Goal: Transaction & Acquisition: Purchase product/service

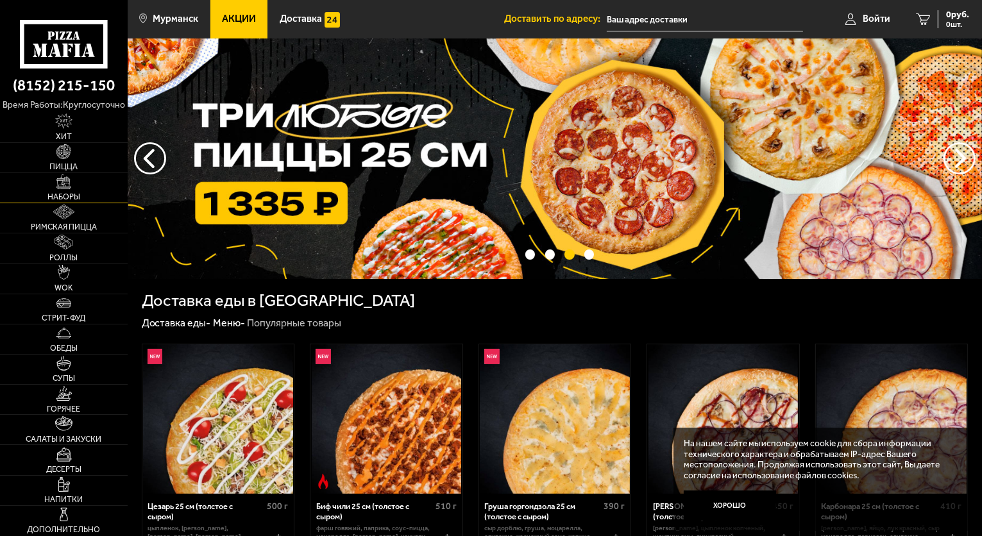
click at [82, 189] on link "Наборы" at bounding box center [64, 187] width 128 height 29
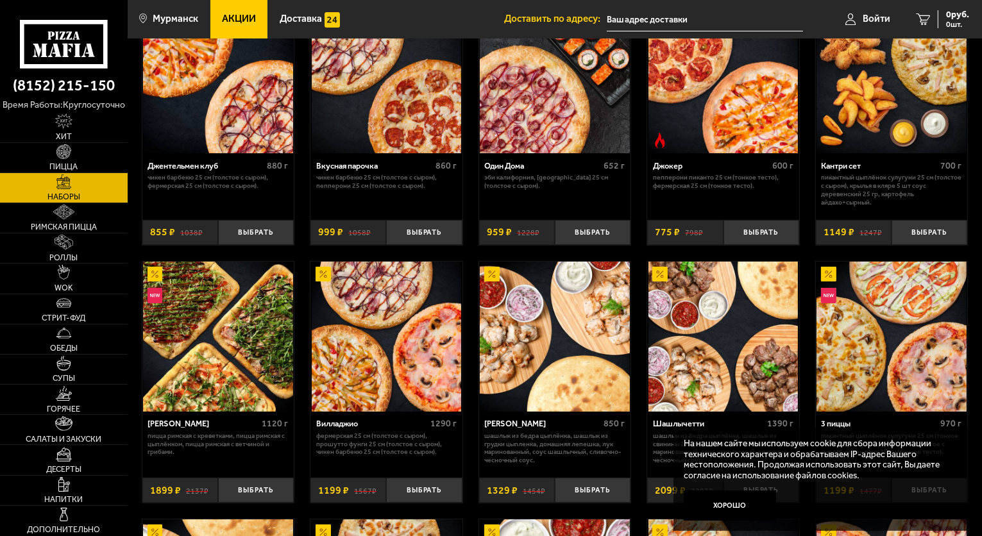
scroll to position [128, 0]
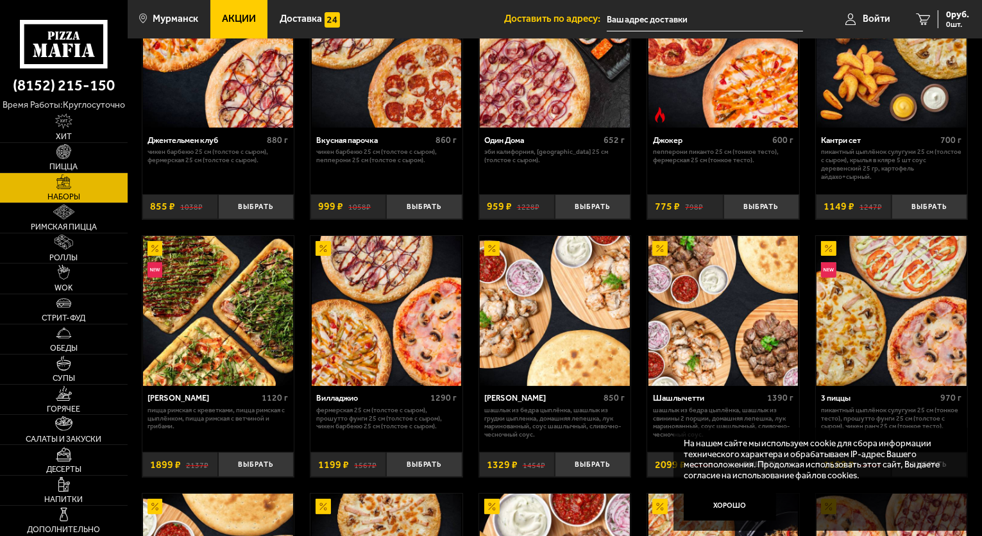
click at [753, 513] on button "Хорошо" at bounding box center [730, 506] width 92 height 31
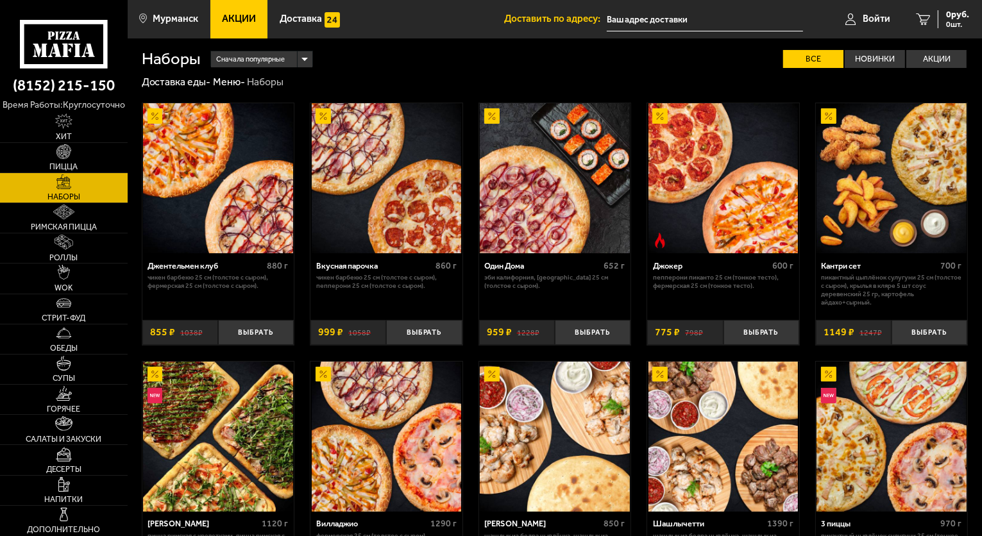
scroll to position [0, 0]
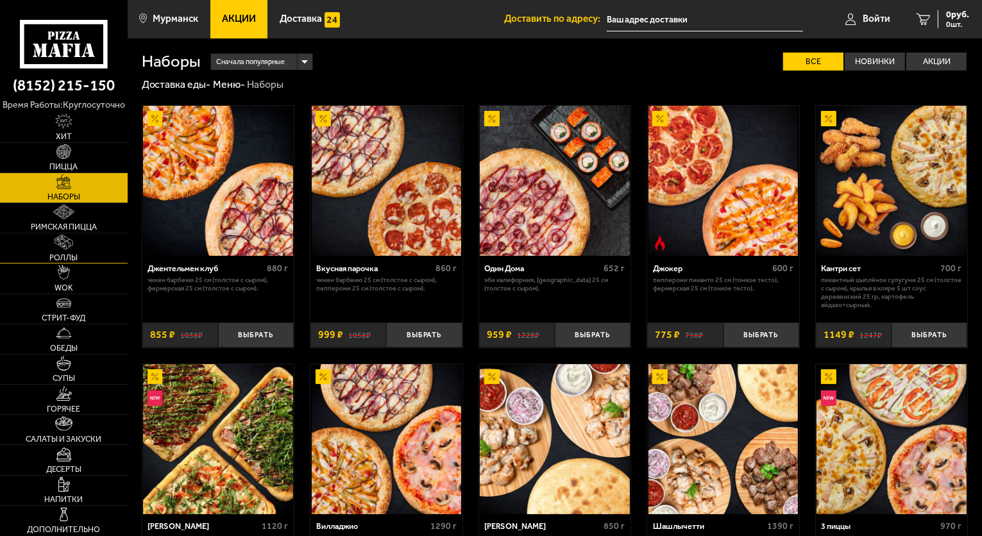
click at [98, 251] on link "Роллы" at bounding box center [64, 247] width 128 height 29
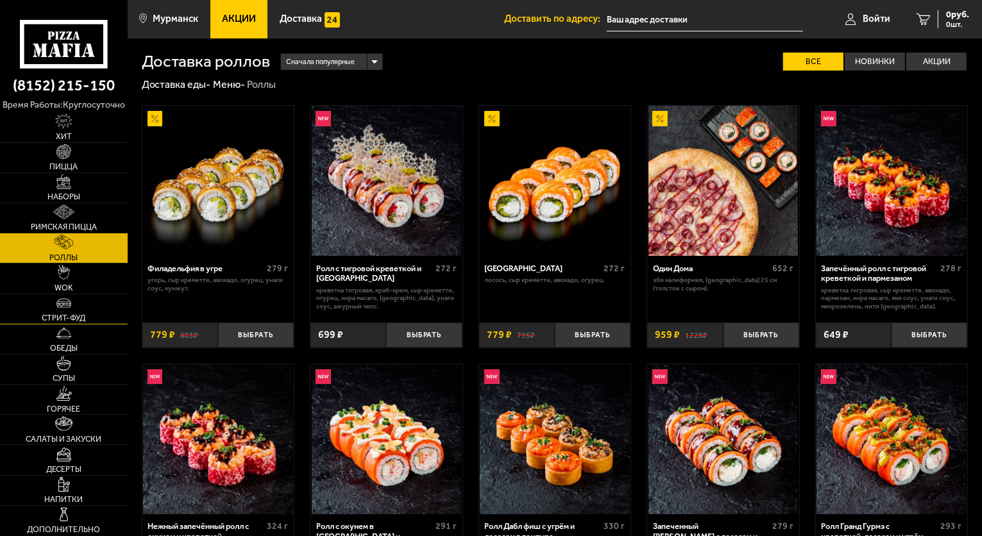
click at [93, 303] on link "Стрит-фуд" at bounding box center [64, 308] width 128 height 29
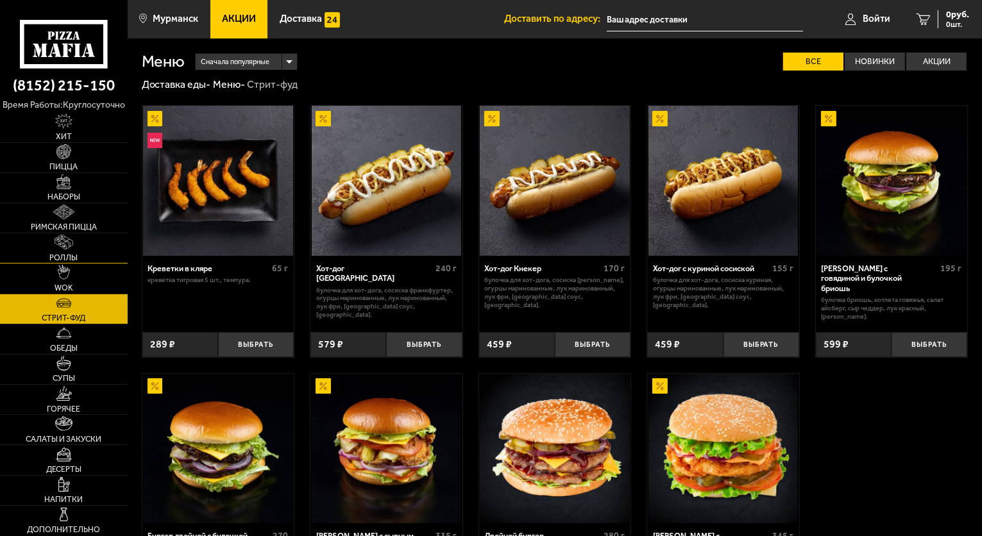
click at [74, 250] on link "Роллы" at bounding box center [64, 247] width 128 height 29
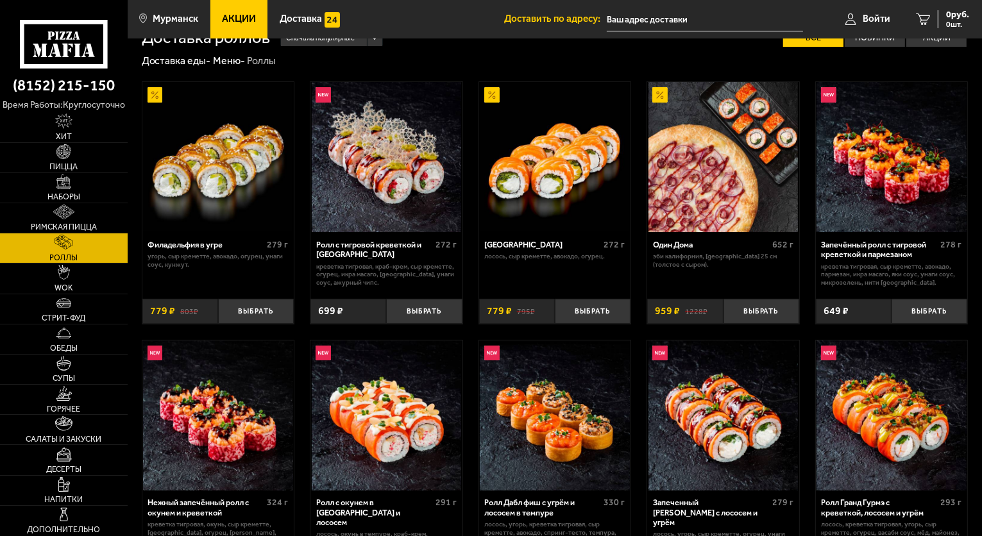
scroll to position [15, 0]
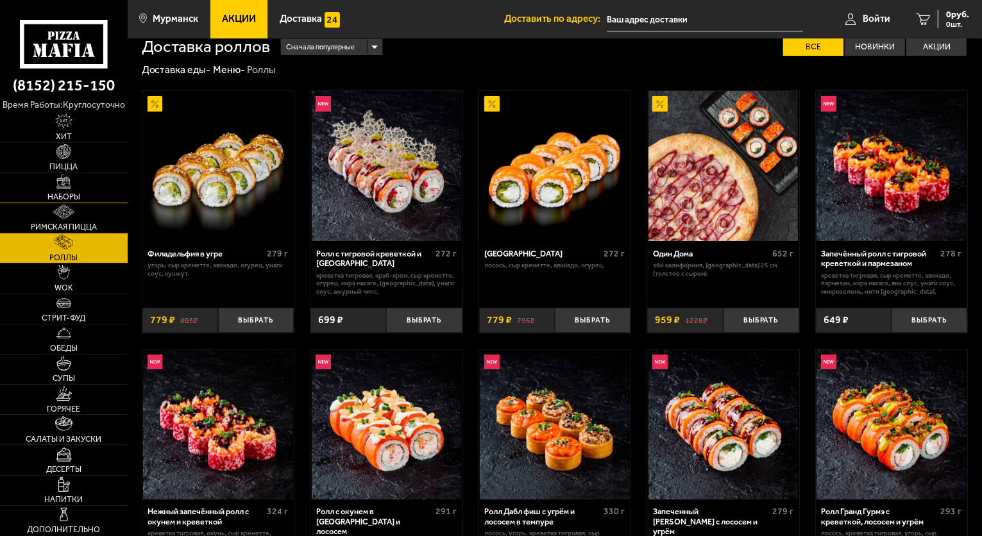
click at [85, 180] on link "Наборы" at bounding box center [64, 187] width 128 height 29
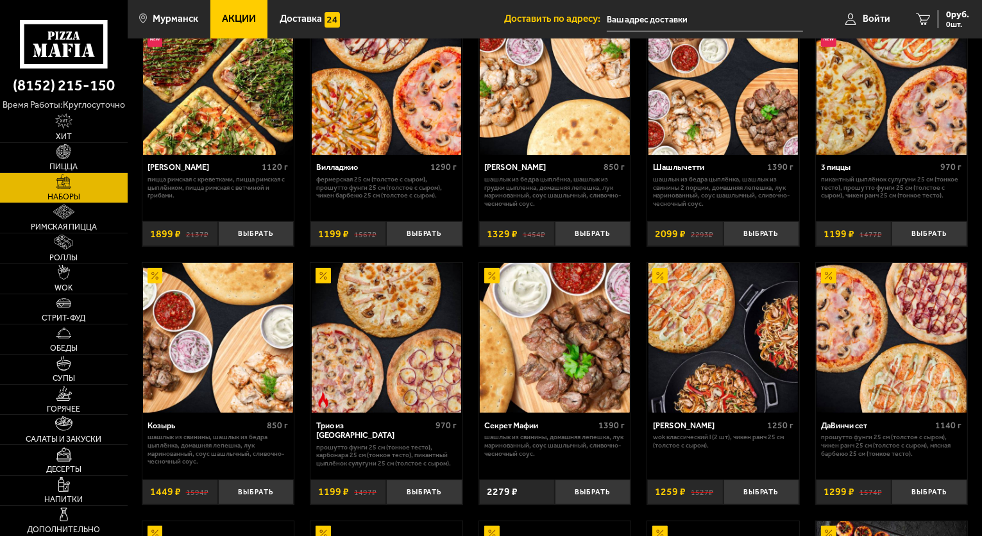
scroll to position [385, 0]
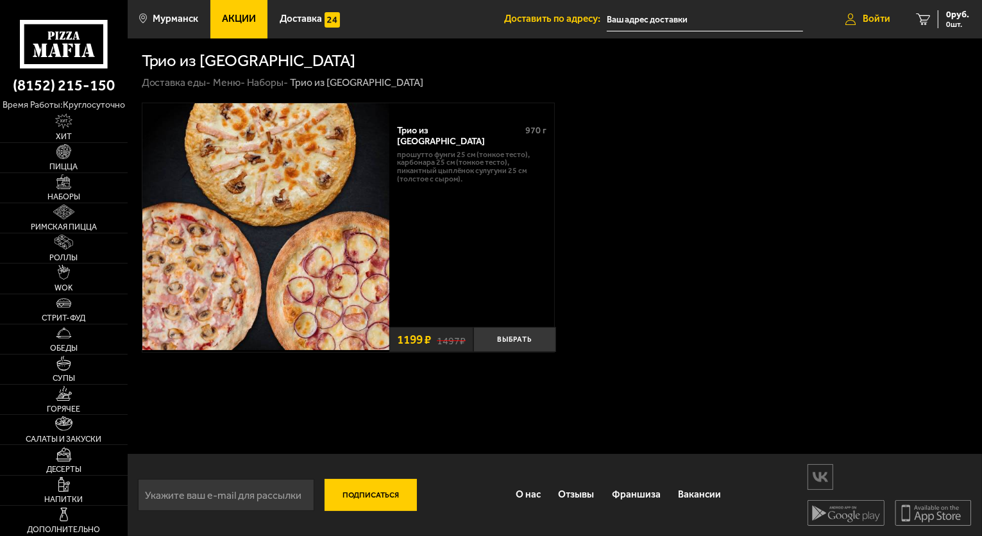
click at [866, 21] on span "Войти" at bounding box center [877, 19] width 28 height 10
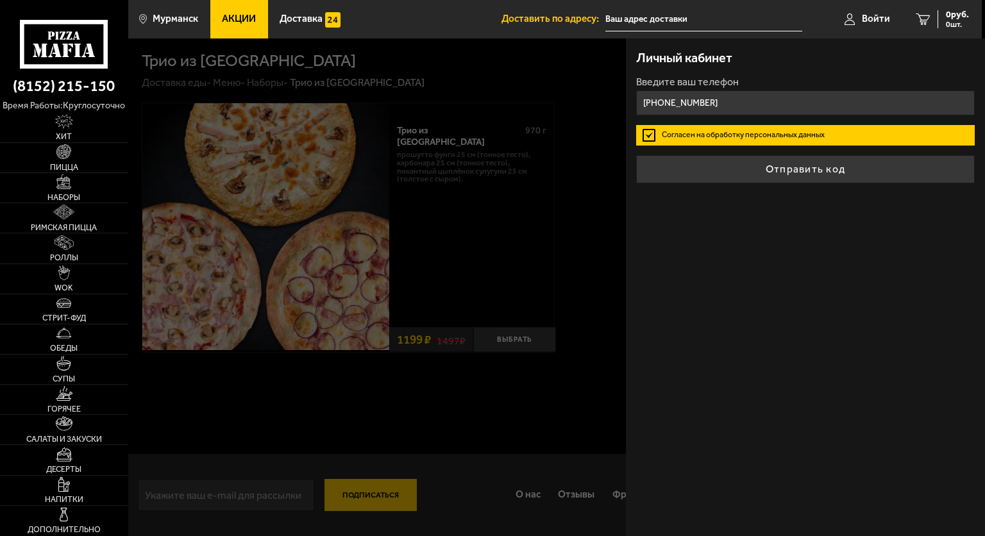
type input "[PHONE_NUMBER]"
click at [724, 137] on label "Согласен на обработку персональных данных" at bounding box center [805, 135] width 339 height 21
click at [0, 0] on input "Согласен на обработку персональных данных" at bounding box center [0, 0] width 0 height 0
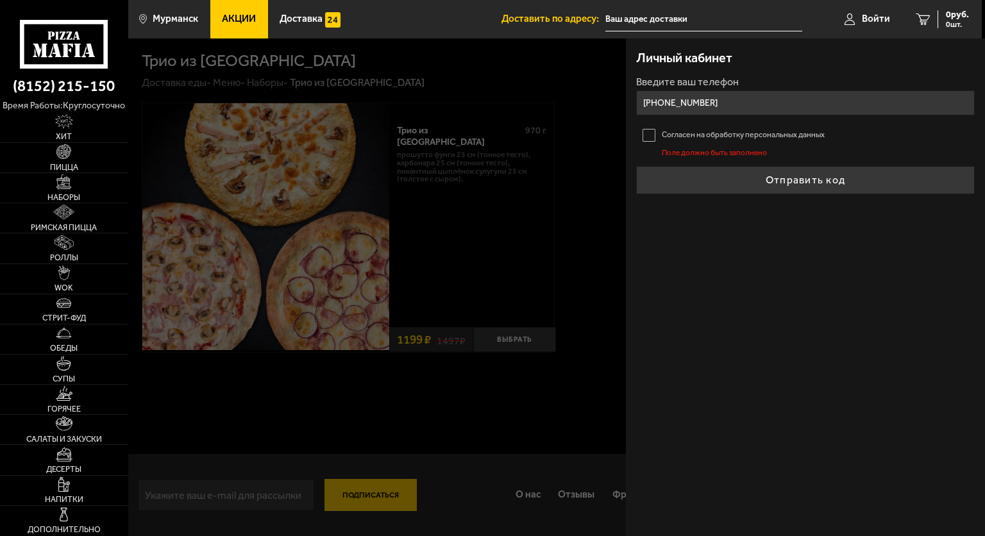
click at [726, 128] on label "Согласен на обработку персональных данных" at bounding box center [805, 135] width 339 height 21
click at [0, 0] on input "Согласен на обработку персональных данных" at bounding box center [0, 0] width 0 height 0
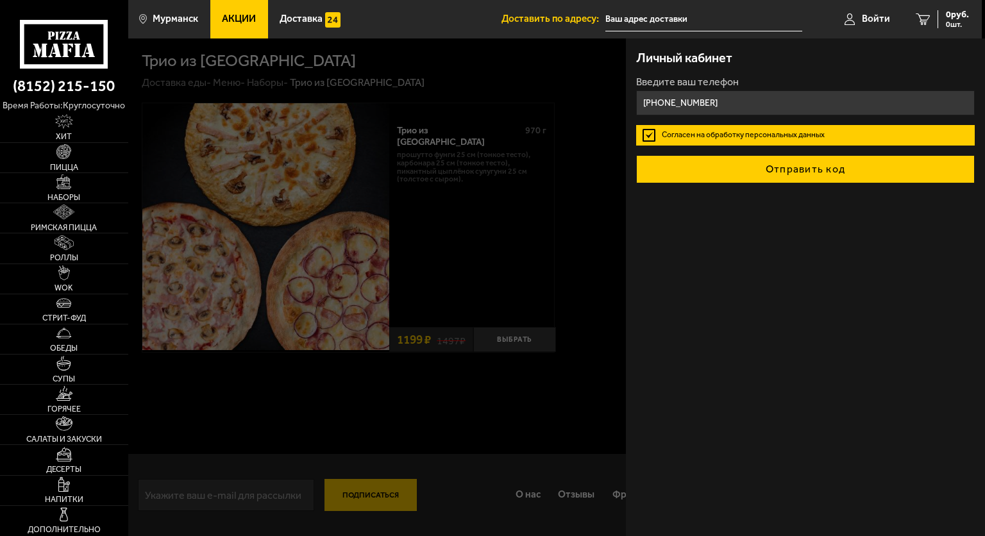
click at [766, 173] on button "Отправить код" at bounding box center [805, 169] width 339 height 28
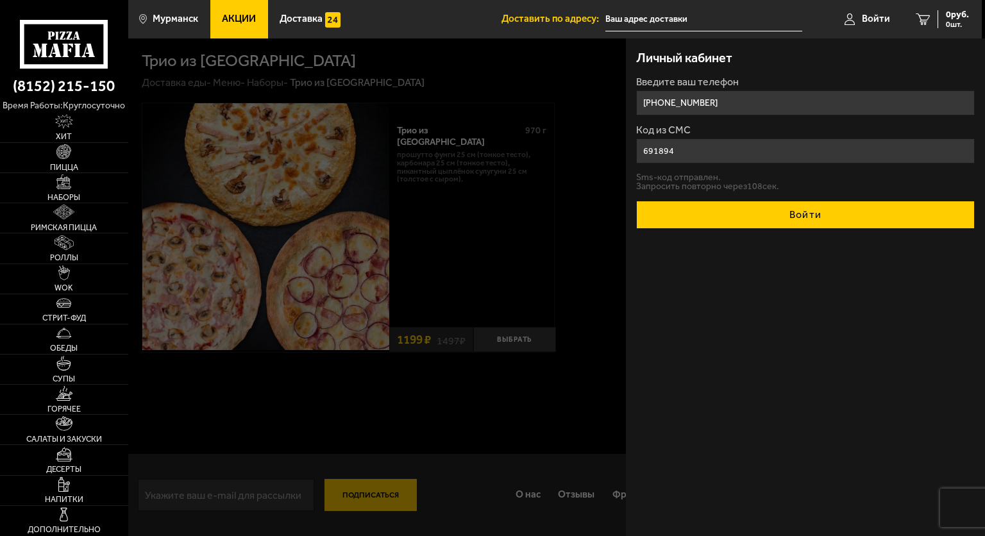
type input "691894"
click at [772, 214] on button "Войти" at bounding box center [805, 215] width 339 height 28
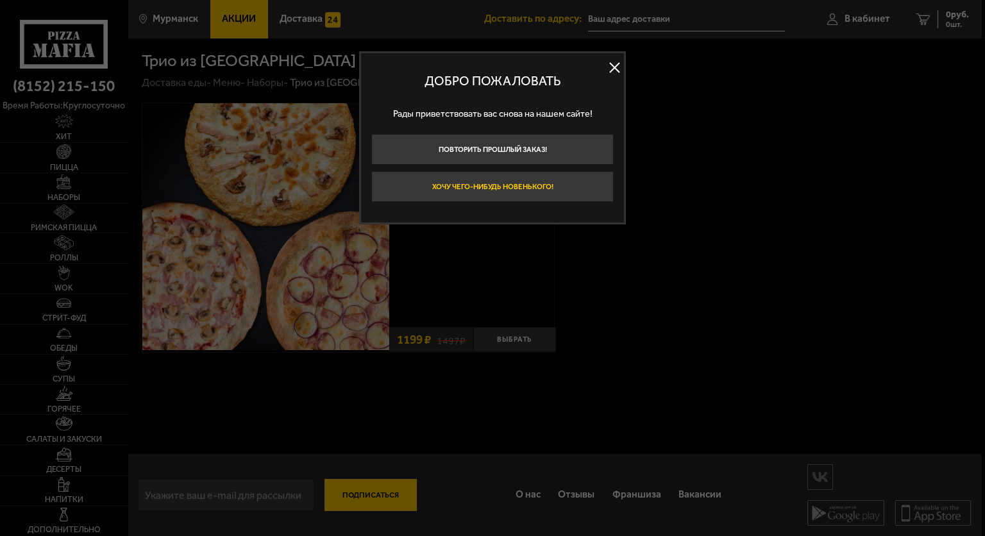
click at [557, 183] on button "Хочу чего-нибудь новенького!" at bounding box center [492, 186] width 242 height 31
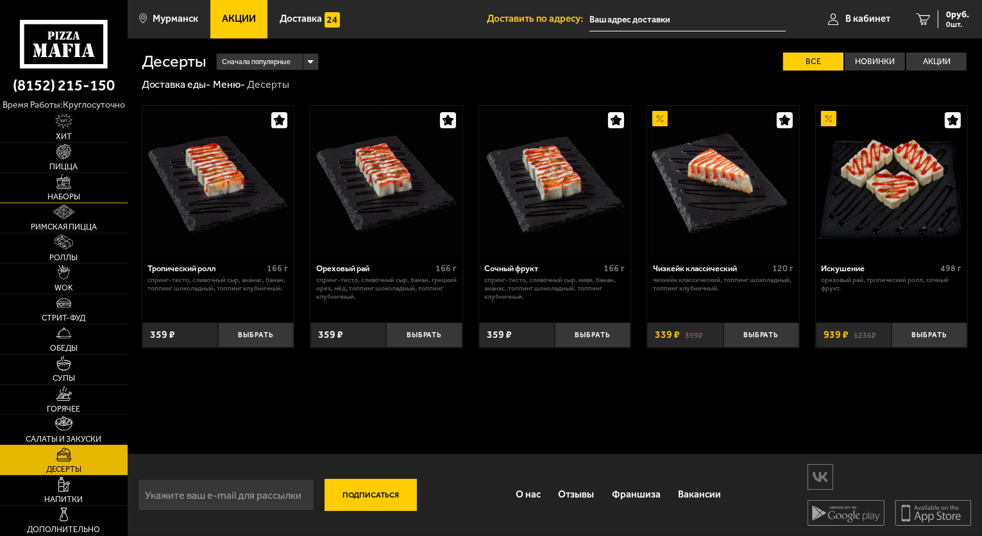
click at [88, 188] on link "Наборы" at bounding box center [64, 187] width 128 height 29
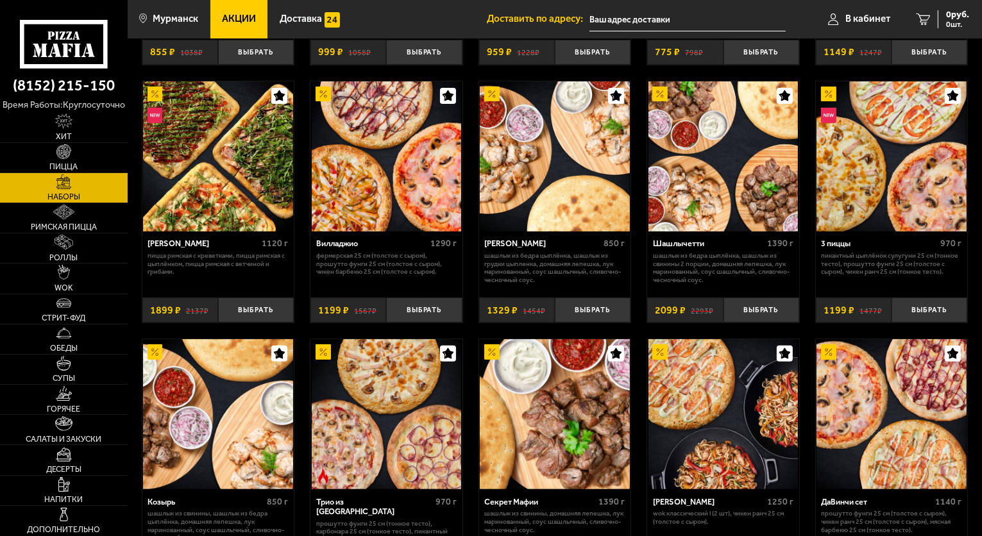
scroll to position [449, 0]
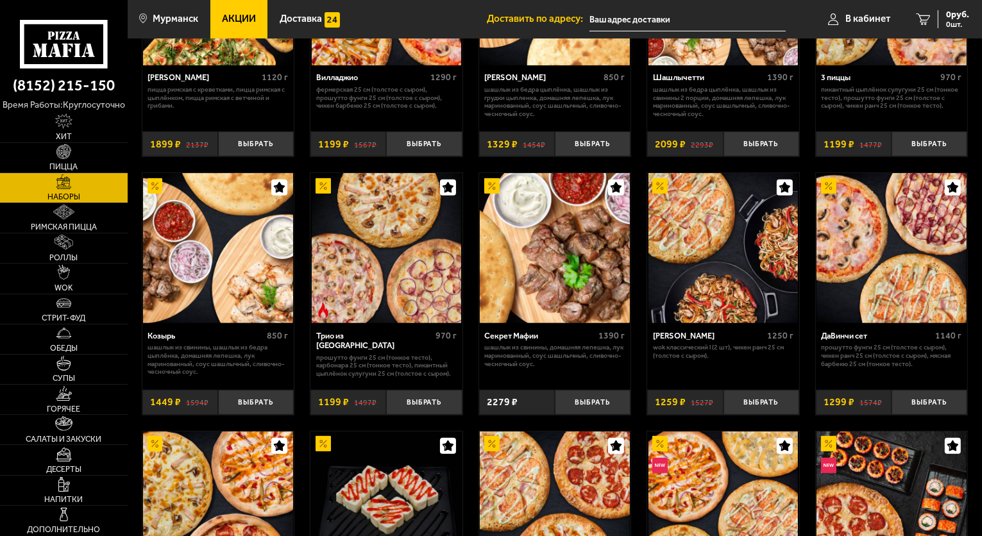
click at [398, 280] on img at bounding box center [387, 248] width 150 height 150
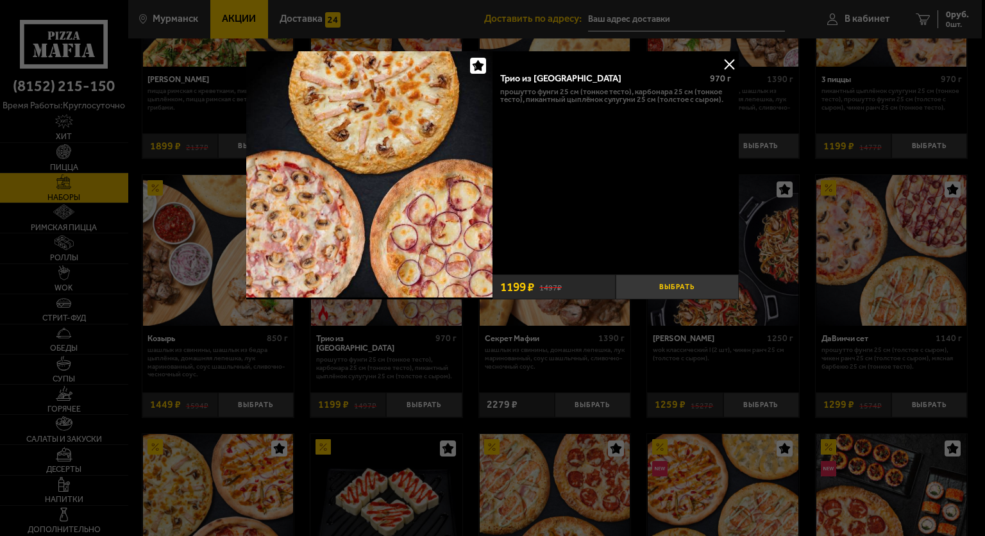
click at [657, 287] on button "Выбрать" at bounding box center [677, 286] width 123 height 25
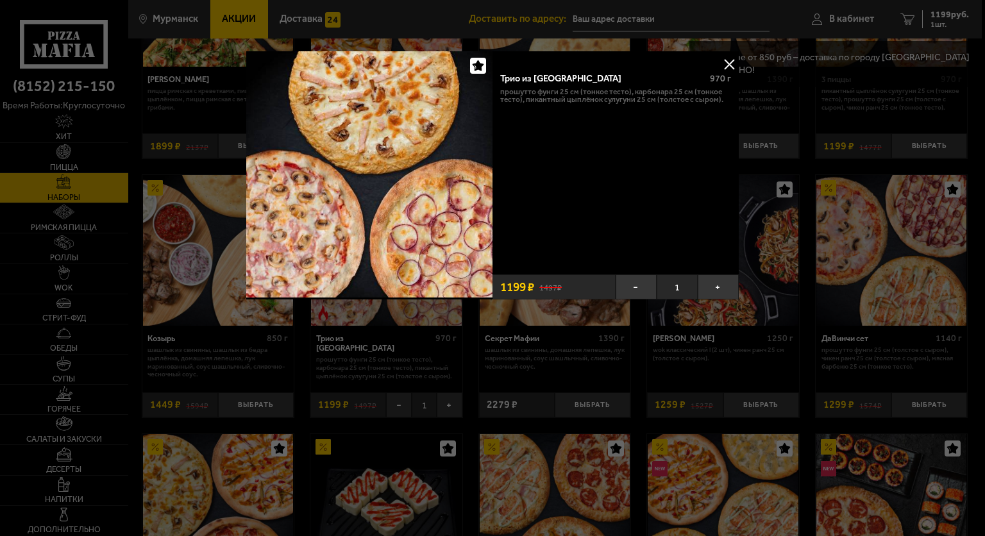
click at [728, 62] on button at bounding box center [729, 64] width 19 height 19
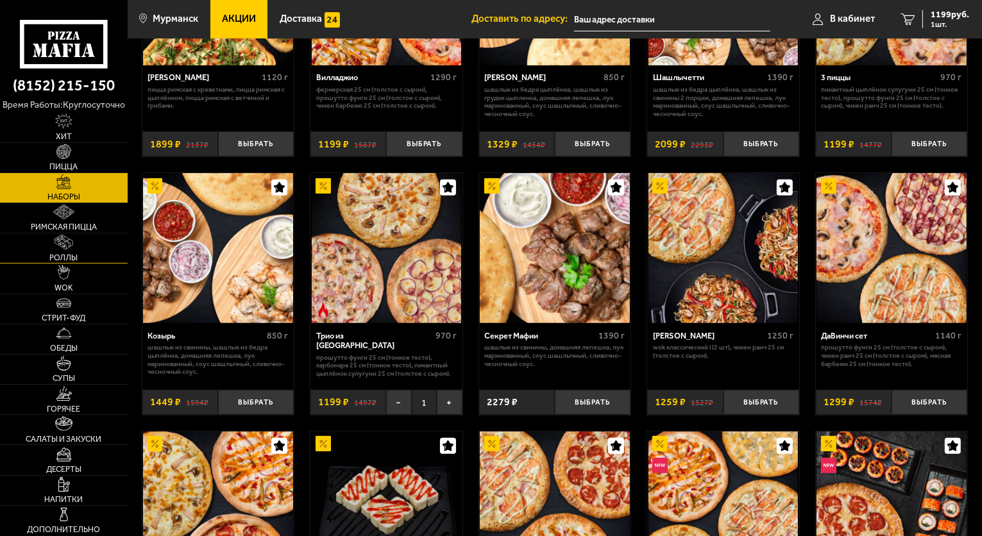
click at [65, 236] on img at bounding box center [64, 242] width 19 height 15
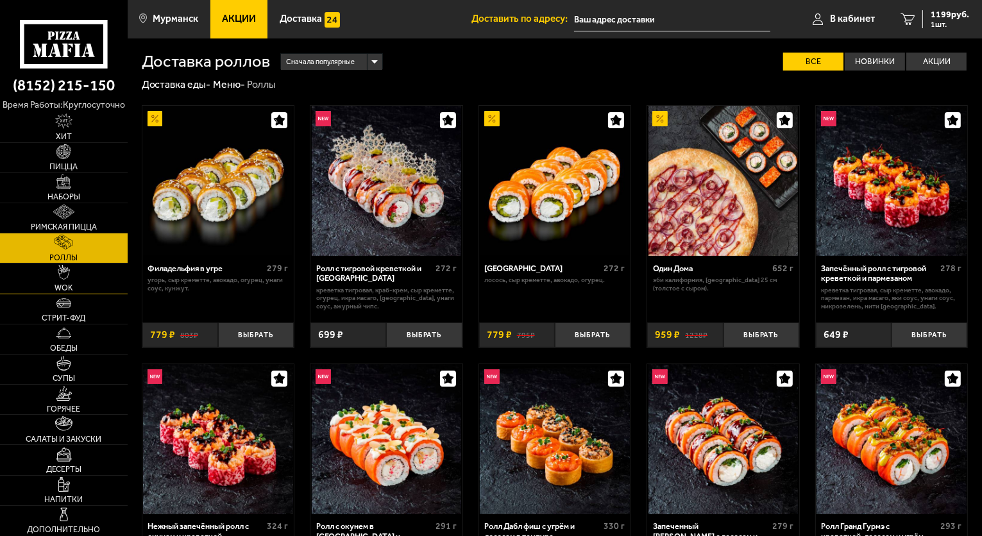
click at [86, 274] on link "WOK" at bounding box center [64, 278] width 128 height 29
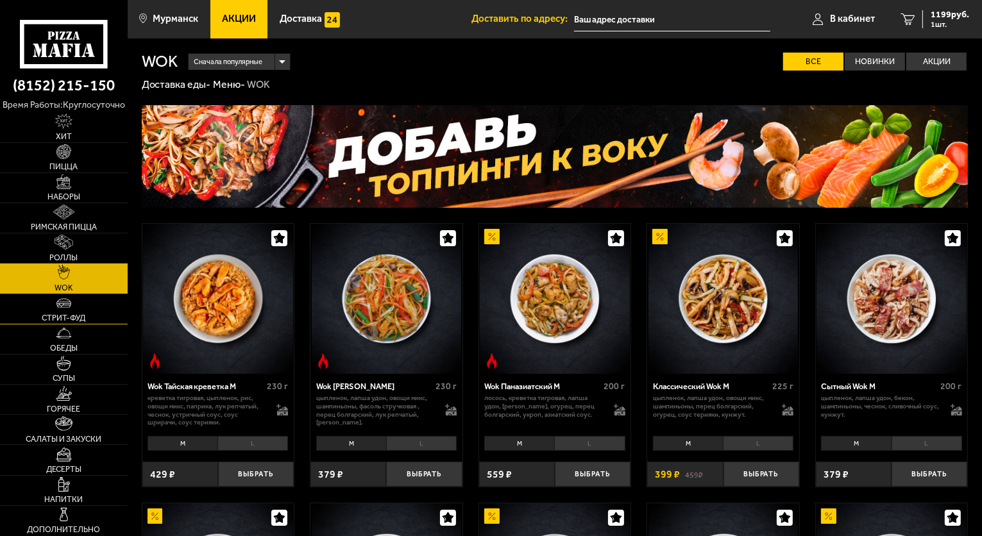
click at [77, 299] on link "Стрит-фуд" at bounding box center [64, 308] width 128 height 29
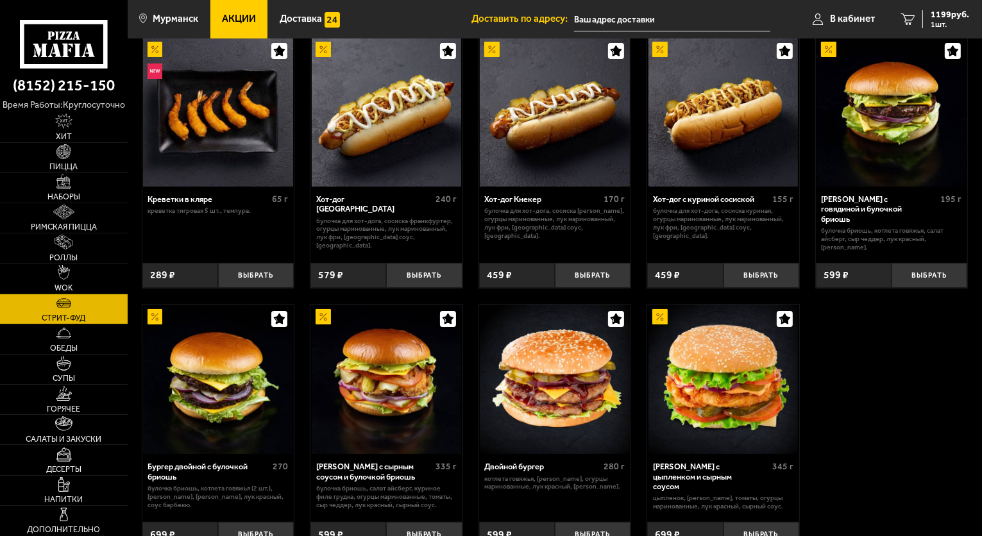
scroll to position [128, 0]
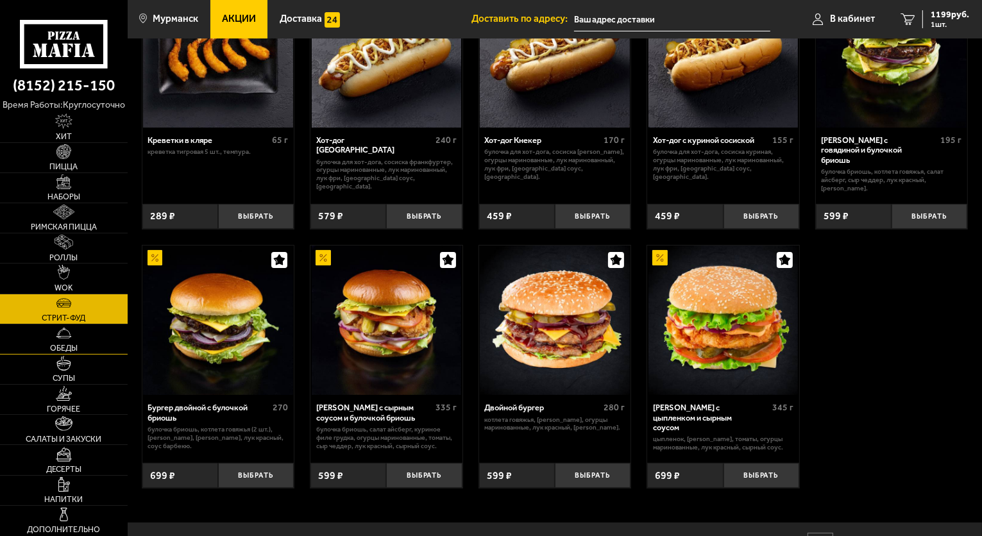
click at [85, 339] on link "Обеды" at bounding box center [64, 338] width 128 height 29
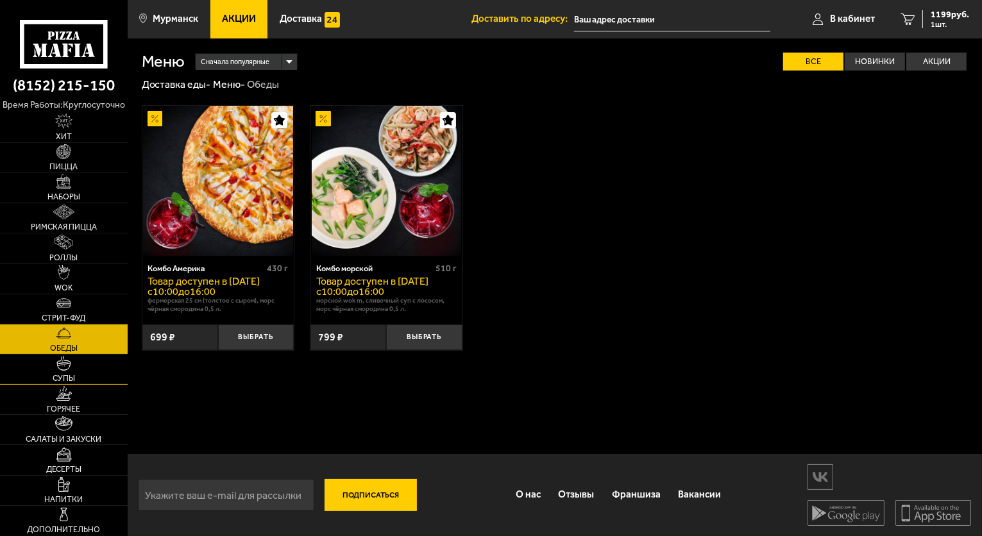
click at [80, 363] on link "Супы" at bounding box center [64, 369] width 128 height 29
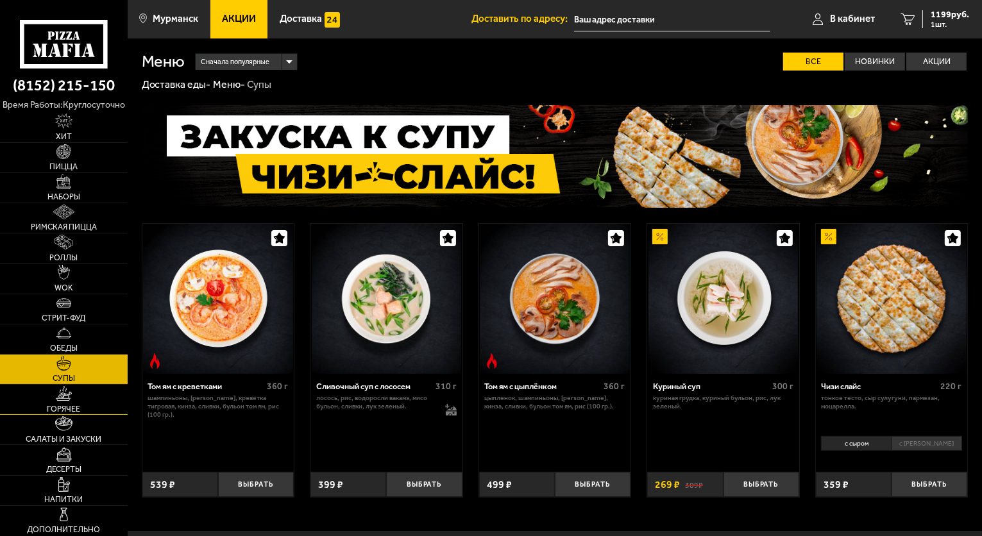
click at [69, 394] on img at bounding box center [64, 393] width 17 height 15
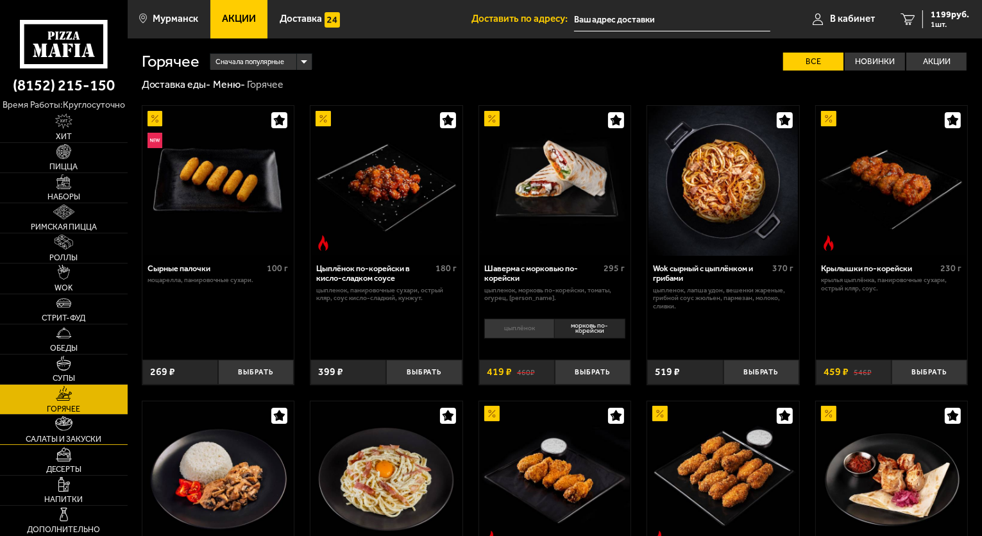
click at [77, 423] on link "Салаты и закуски" at bounding box center [64, 429] width 128 height 29
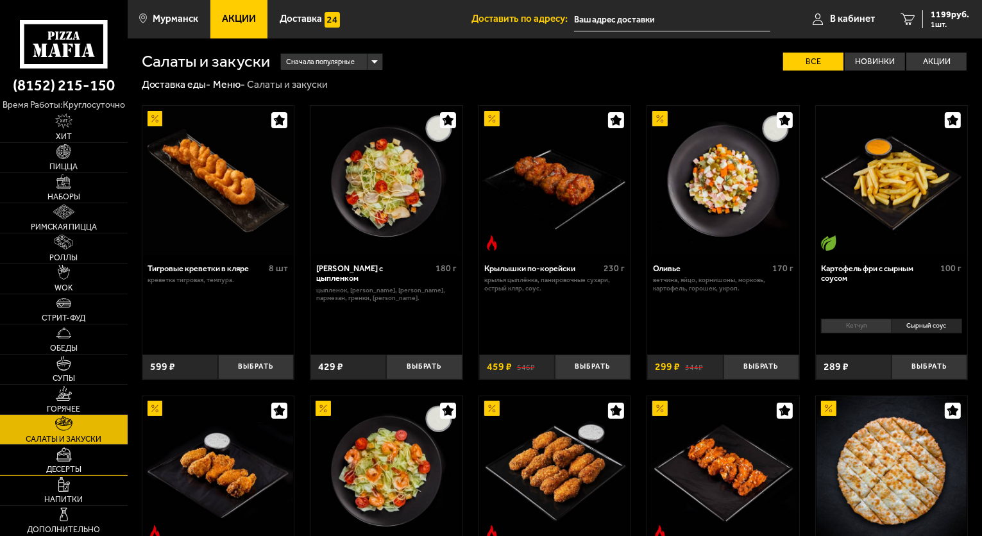
click at [77, 457] on link "Десерты" at bounding box center [64, 459] width 128 height 29
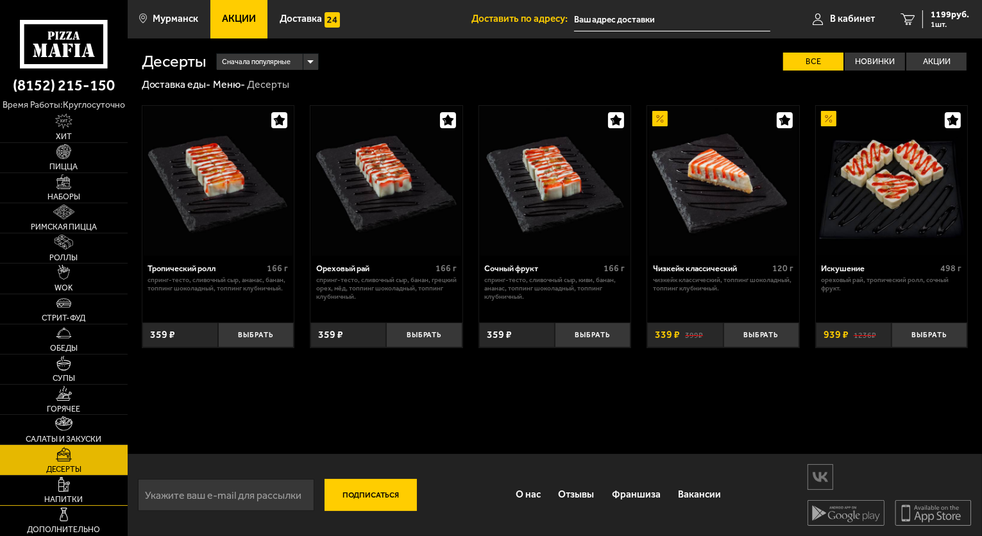
click at [77, 497] on span "Напитки" at bounding box center [64, 500] width 38 height 8
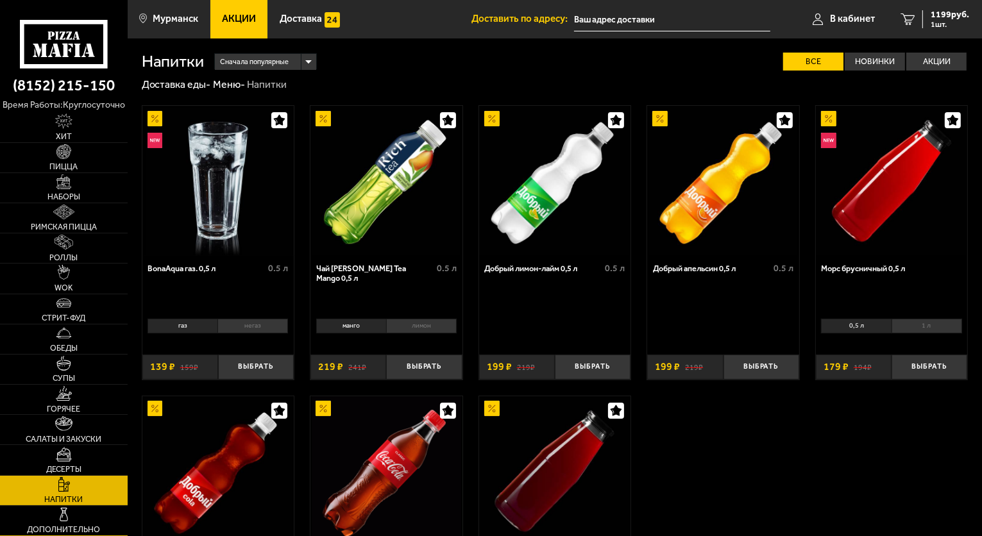
click at [84, 514] on link "Дополнительно" at bounding box center [64, 520] width 128 height 29
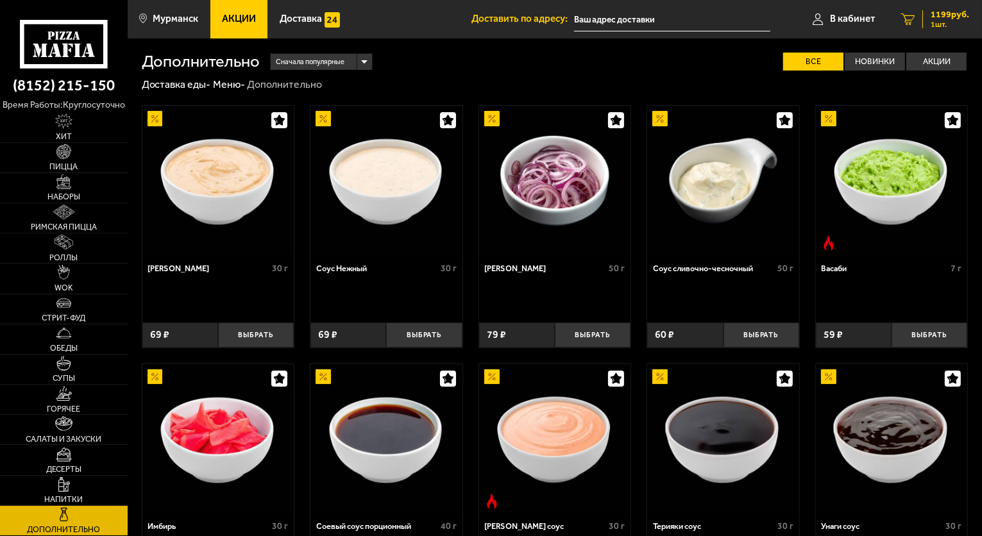
click at [945, 22] on span "1 шт." at bounding box center [949, 25] width 38 height 8
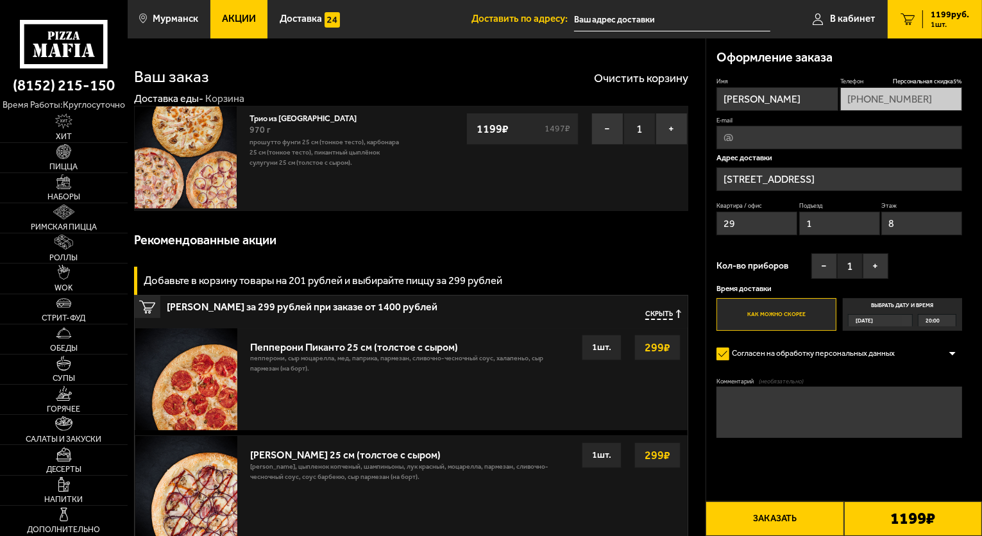
click at [652, 13] on input "text" at bounding box center [672, 20] width 196 height 24
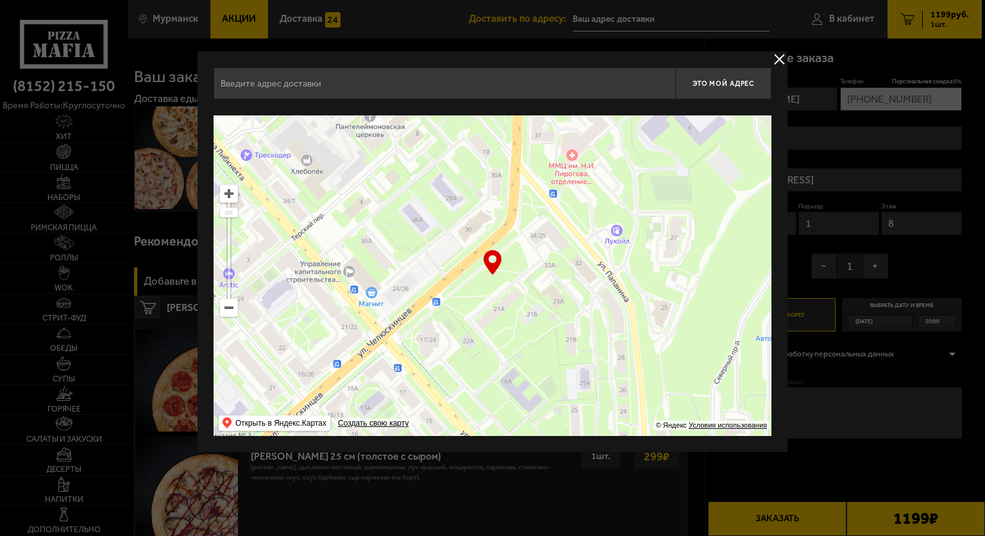
click at [238, 314] on ymaps at bounding box center [493, 275] width 558 height 321
click at [230, 309] on ymaps at bounding box center [229, 307] width 17 height 17
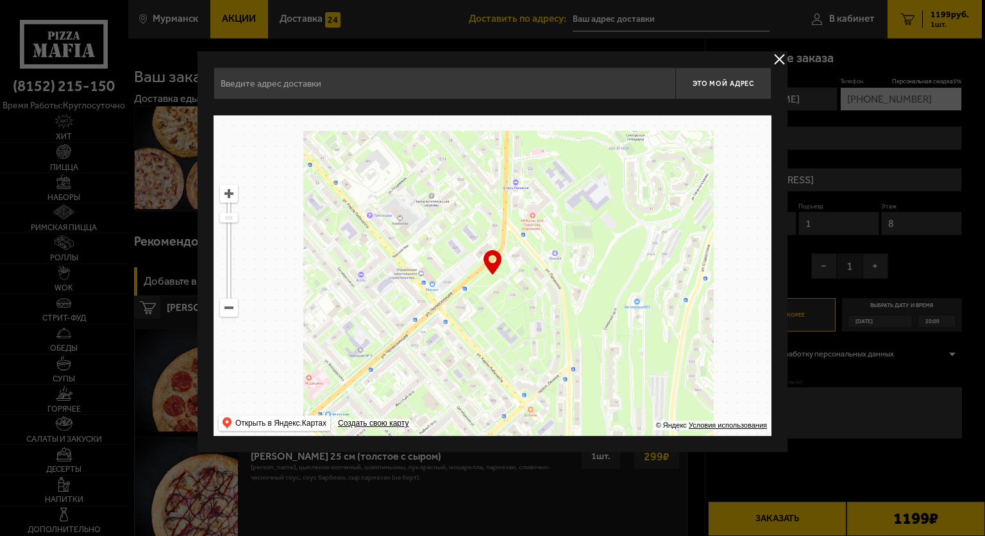
click at [230, 309] on ymaps at bounding box center [229, 307] width 17 height 17
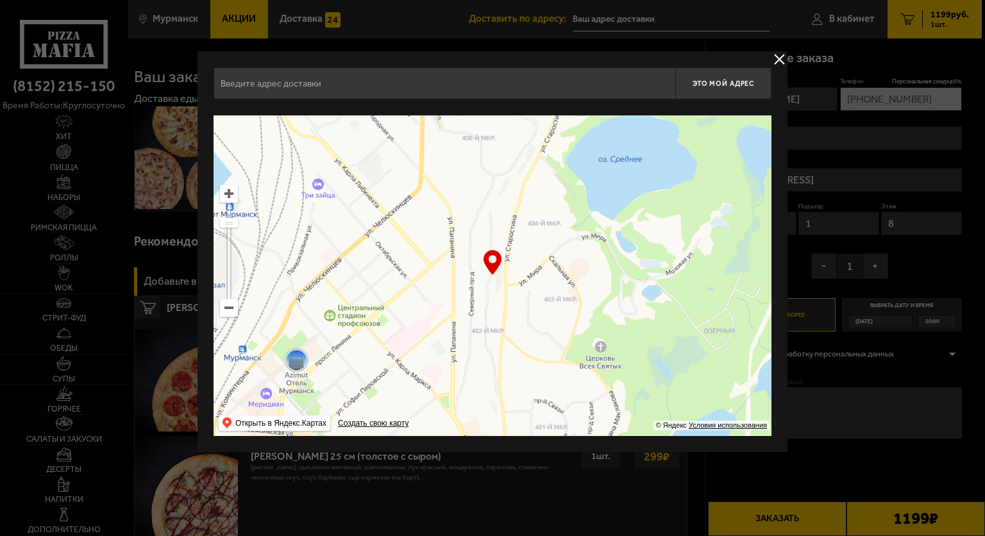
drag, startPoint x: 608, startPoint y: 351, endPoint x: 531, endPoint y: 282, distance: 103.5
click at [531, 282] on ymaps at bounding box center [493, 275] width 558 height 321
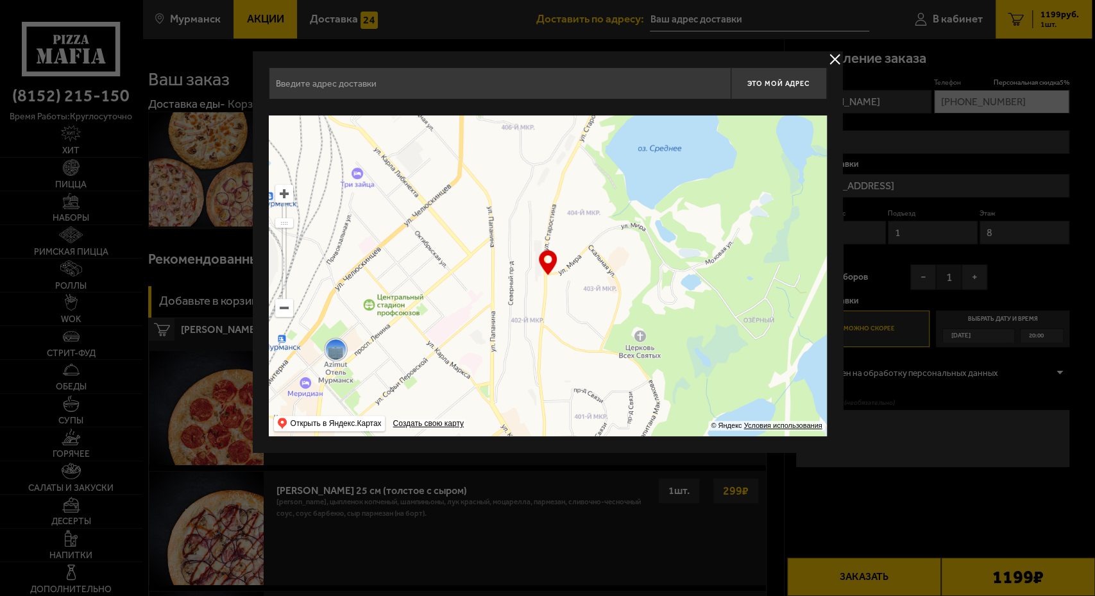
drag, startPoint x: 615, startPoint y: 313, endPoint x: 569, endPoint y: 293, distance: 49.7
click at [569, 293] on ymaps at bounding box center [548, 275] width 558 height 321
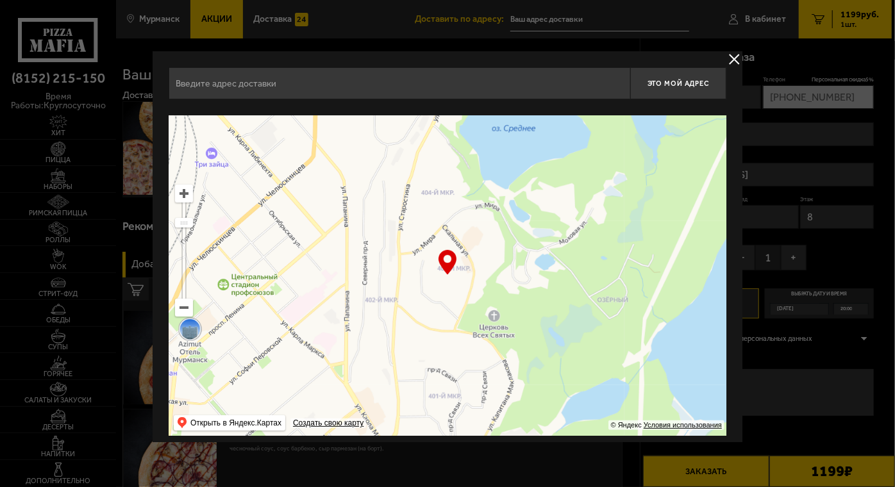
click at [181, 201] on ymaps at bounding box center [184, 194] width 18 height 18
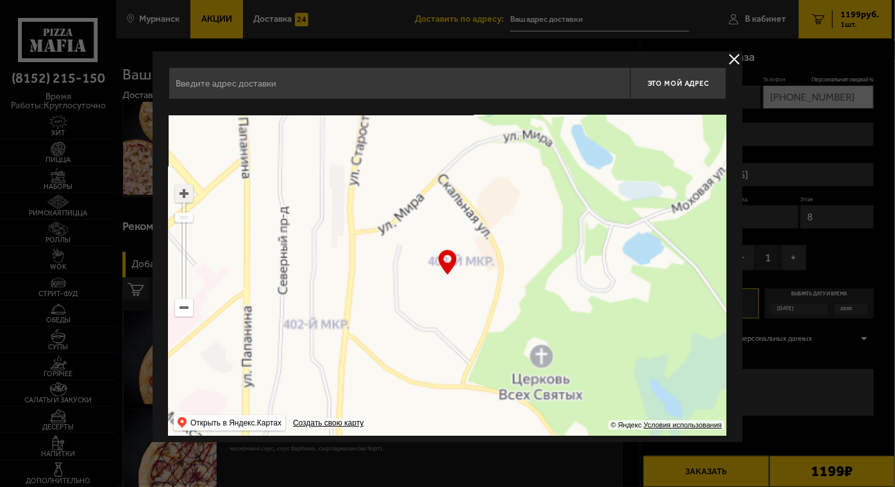
click at [183, 199] on ymaps at bounding box center [184, 193] width 17 height 17
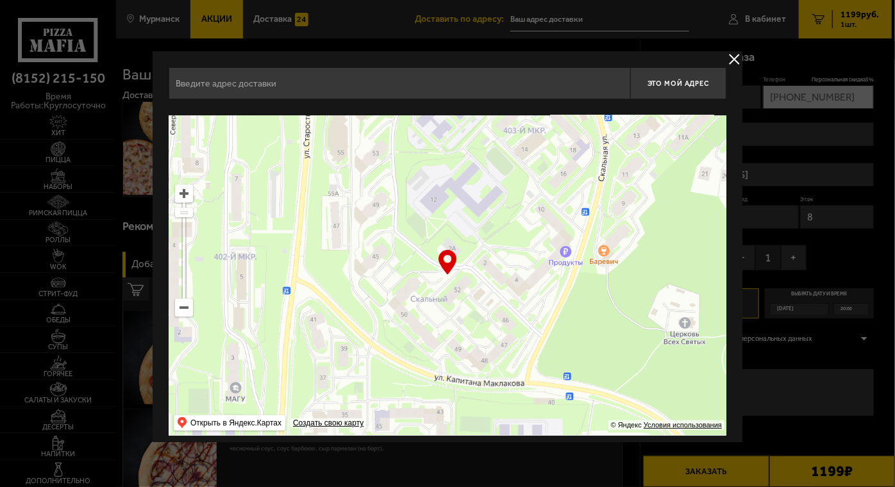
drag, startPoint x: 555, startPoint y: 256, endPoint x: 557, endPoint y: 86, distance: 169.9
click at [557, 86] on div "Это мой адрес Найдите адрес перетащив карту … © Яндекс Условия использования От…" at bounding box center [448, 251] width 558 height 369
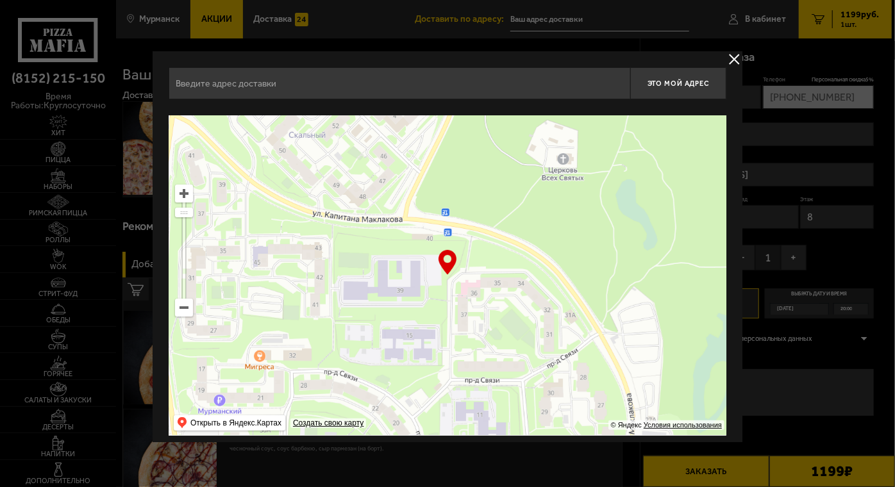
drag, startPoint x: 535, startPoint y: 300, endPoint x: 444, endPoint y: 131, distance: 191.4
click at [444, 131] on ymaps at bounding box center [448, 275] width 558 height 321
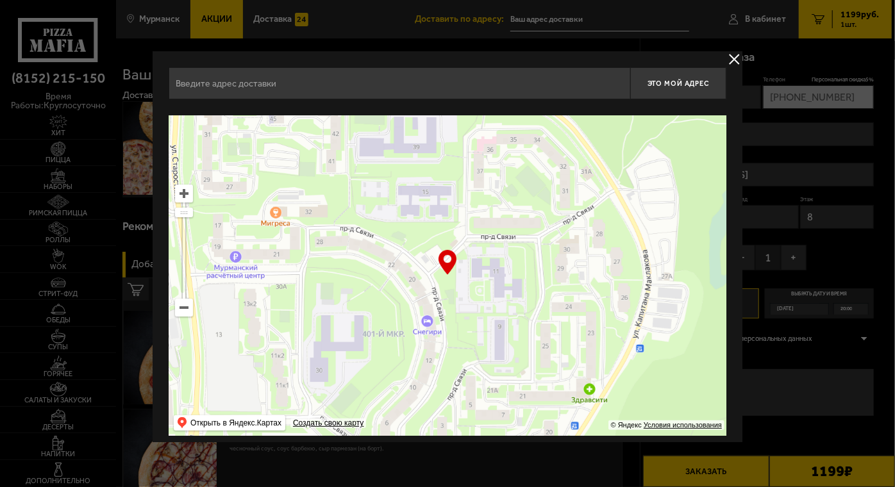
type input "[STREET_ADDRESS]"
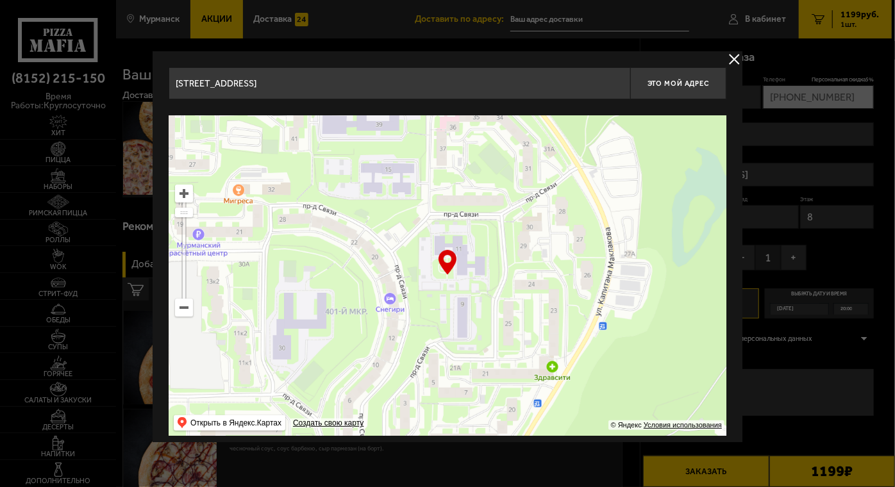
drag, startPoint x: 478, startPoint y: 273, endPoint x: 548, endPoint y: 244, distance: 75.0
click at [575, 214] on ymaps at bounding box center [448, 275] width 558 height 321
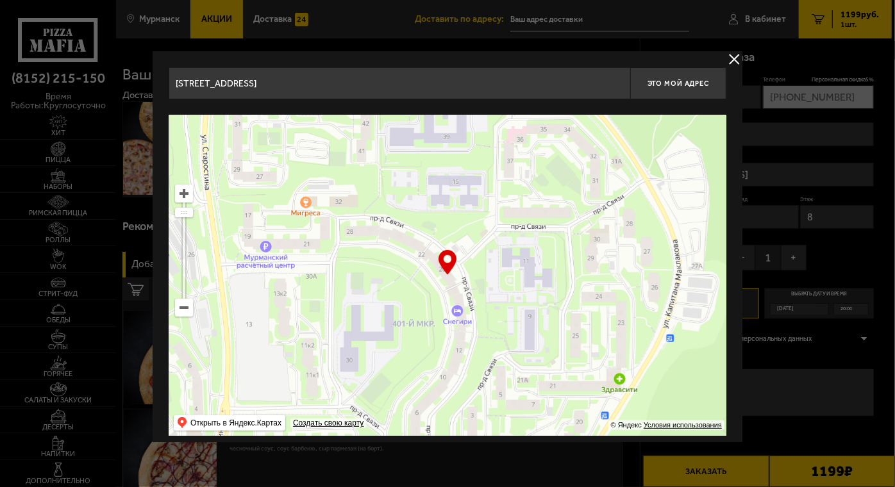
drag, startPoint x: 481, startPoint y: 330, endPoint x: 520, endPoint y: 323, distance: 39.6
click at [520, 323] on ymaps at bounding box center [448, 275] width 558 height 321
type input "[STREET_ADDRESS]"
click at [677, 78] on button "Это мой адрес" at bounding box center [678, 83] width 96 height 32
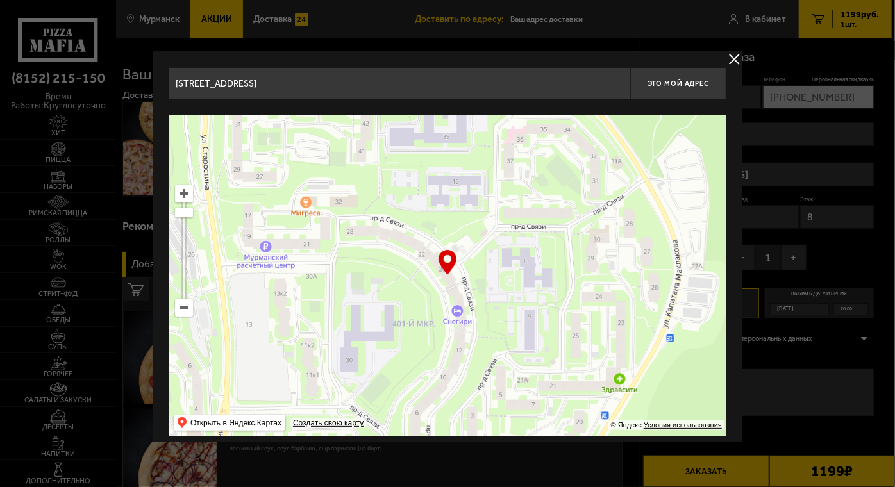
type input "[STREET_ADDRESS]"
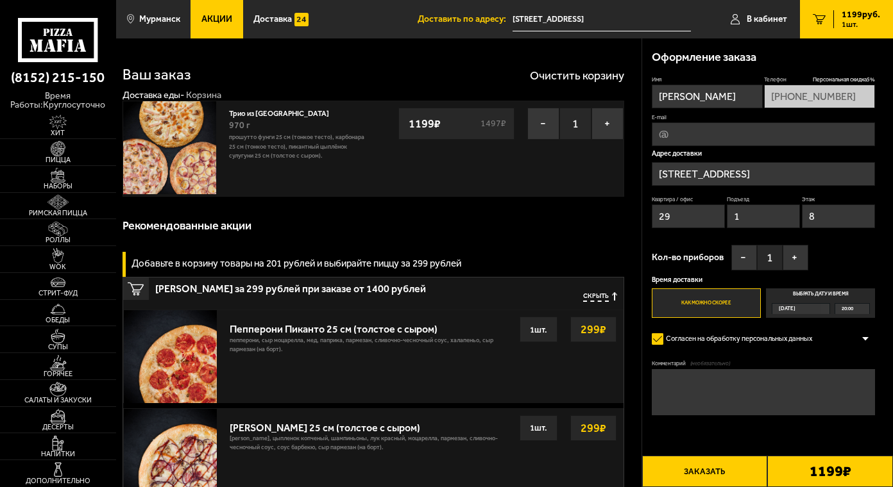
click at [768, 132] on input "E-mail" at bounding box center [763, 134] width 223 height 24
click at [600, 177] on div "Трио из [GEOGRAPHIC_DATA] 970 г Прошутто Фунги 25 см (тонкое тесто), Карбонара …" at bounding box center [373, 149] width 502 height 96
click at [798, 260] on button "+" at bounding box center [795, 258] width 26 height 26
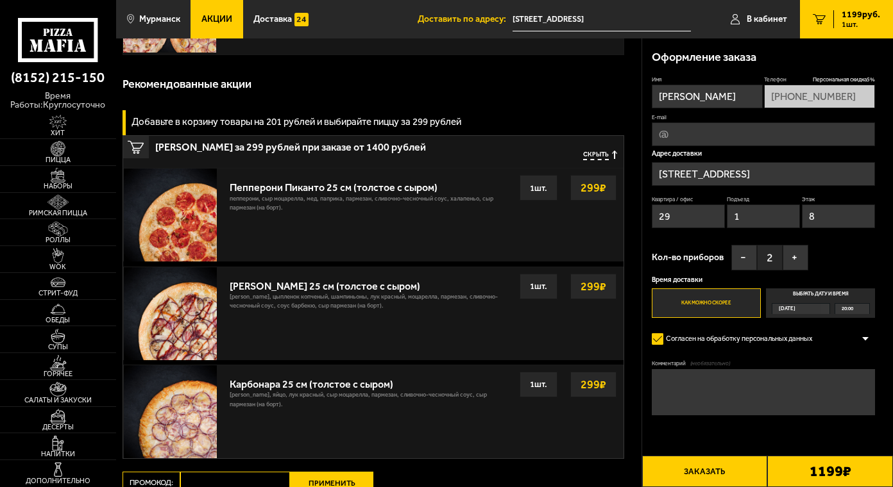
scroll to position [108, 0]
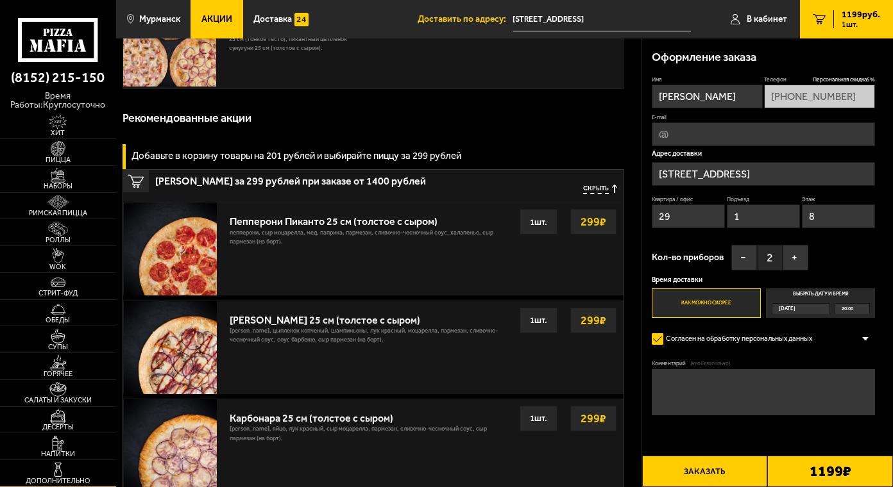
click at [64, 467] on img at bounding box center [58, 469] width 36 height 15
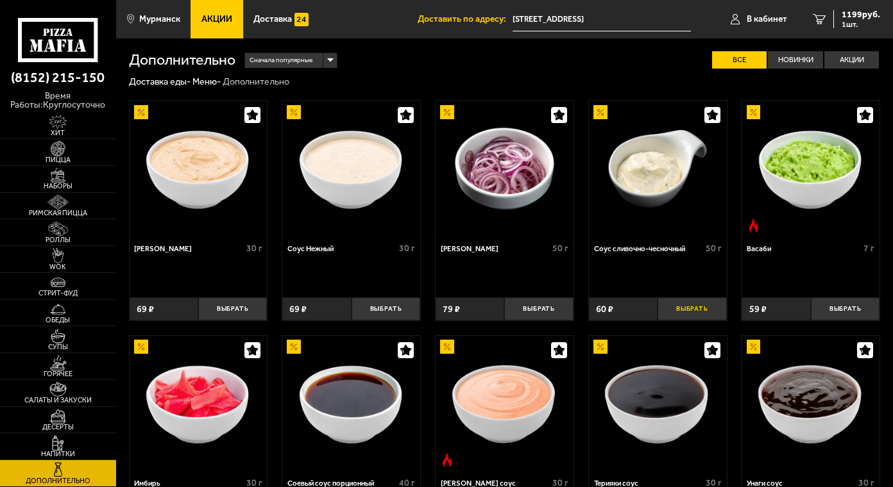
click at [668, 310] on button "Выбрать" at bounding box center [691, 309] width 69 height 23
click at [854, 18] on span "1259 руб." at bounding box center [860, 14] width 38 height 9
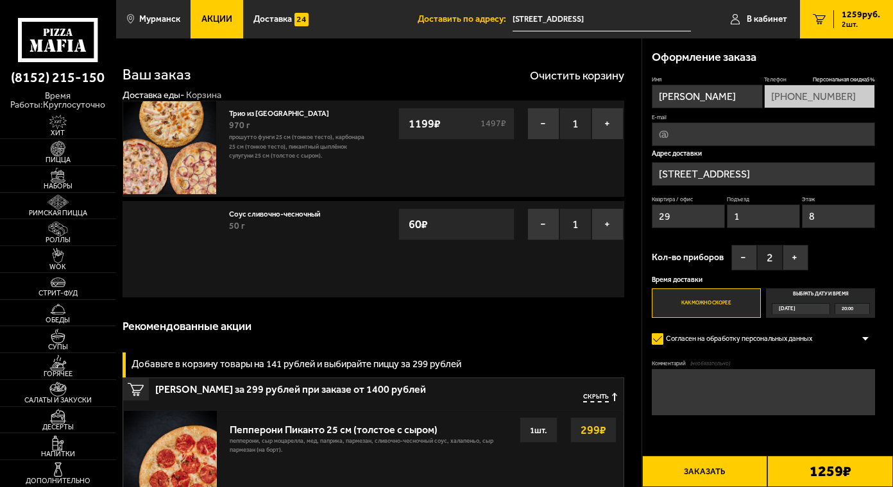
type input "[STREET_ADDRESS]"
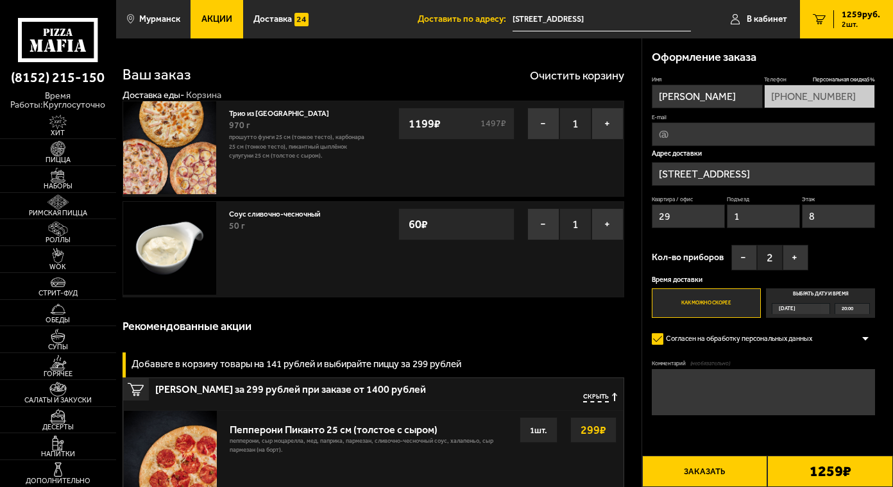
click at [704, 465] on button "Заказать" at bounding box center [705, 471] width 126 height 31
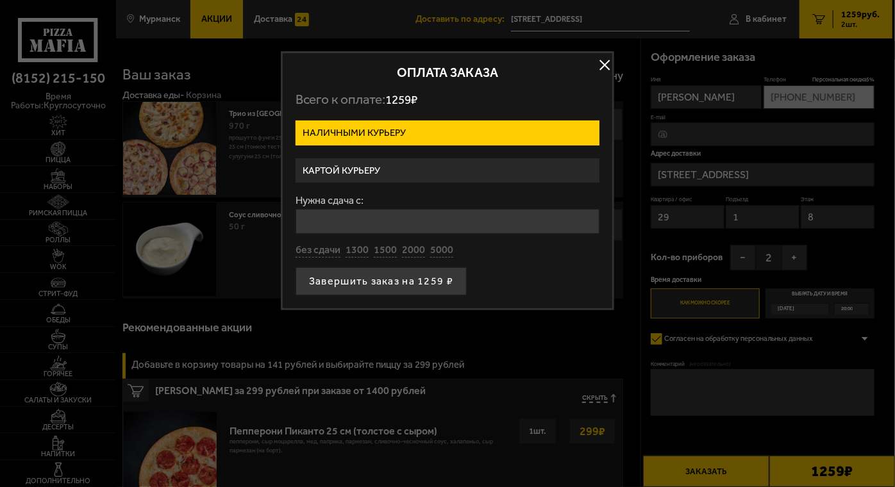
click at [378, 164] on label "Картой курьеру" at bounding box center [448, 170] width 304 height 25
click at [0, 0] on input "Картой курьеру" at bounding box center [0, 0] width 0 height 0
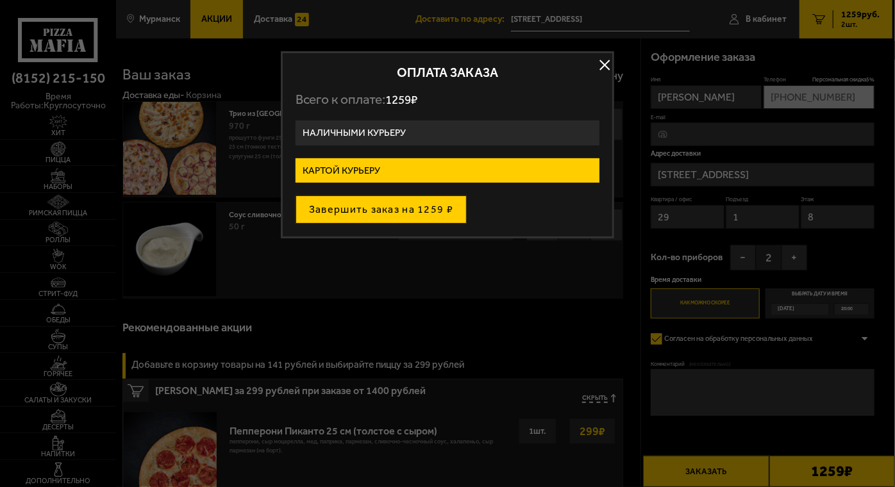
click at [386, 210] on button "Завершить заказ на 1259 ₽" at bounding box center [381, 210] width 171 height 28
